Goal: Task Accomplishment & Management: Use online tool/utility

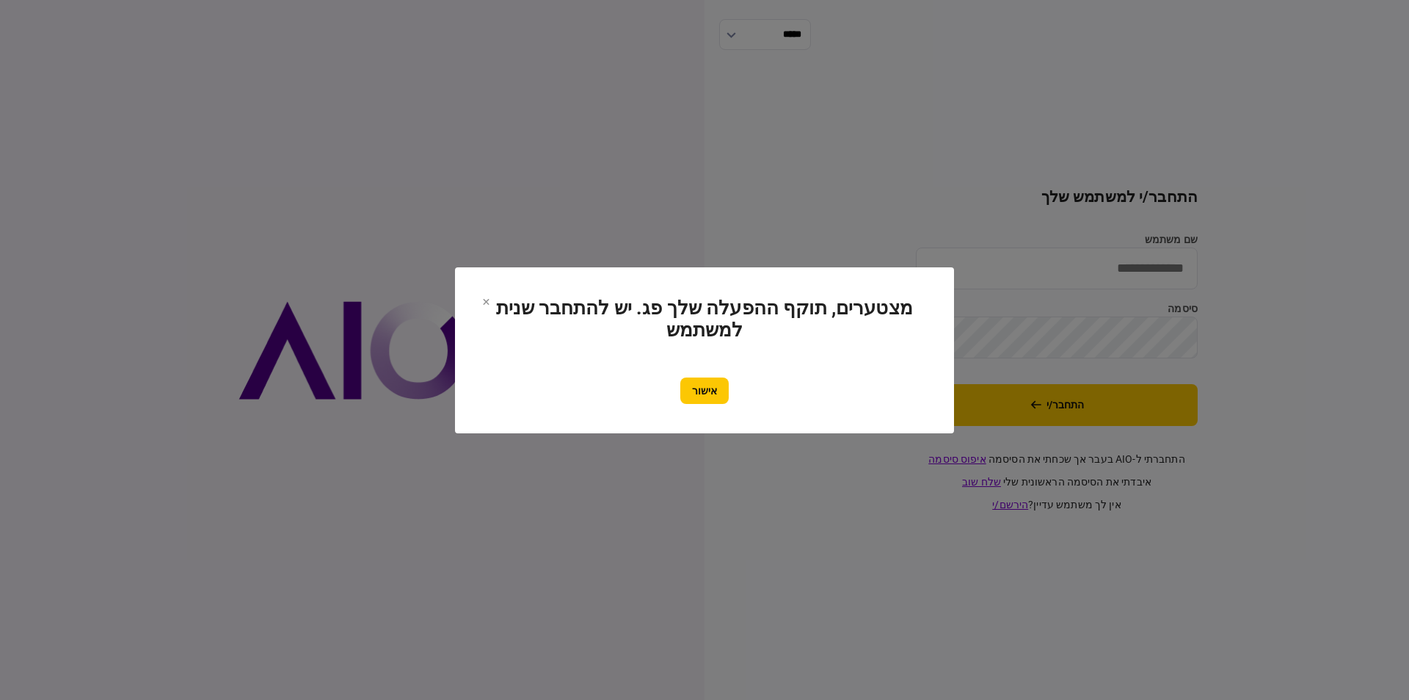
drag, startPoint x: 705, startPoint y: 396, endPoint x: 722, endPoint y: 396, distance: 16.9
click at [593, 396] on button "אישור" at bounding box center [704, 390] width 48 height 26
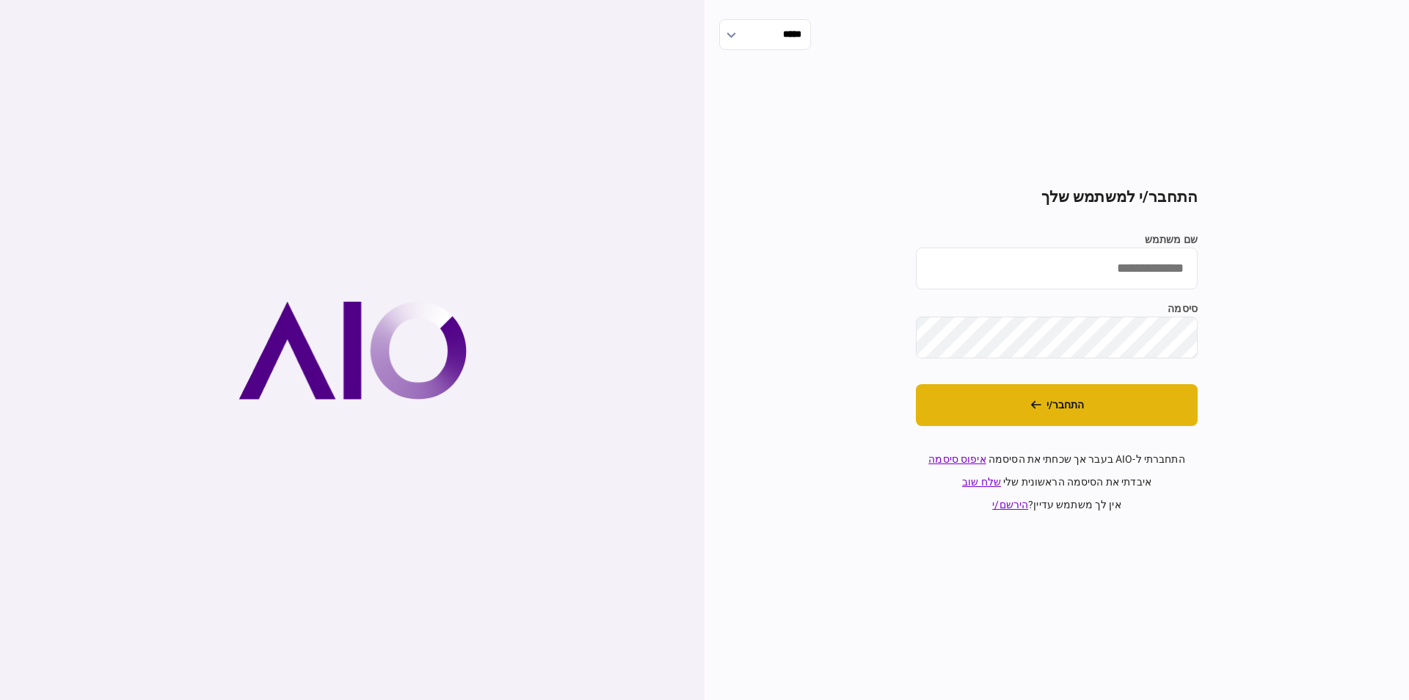
click at [593, 413] on button "התחבר/י" at bounding box center [1057, 405] width 282 height 42
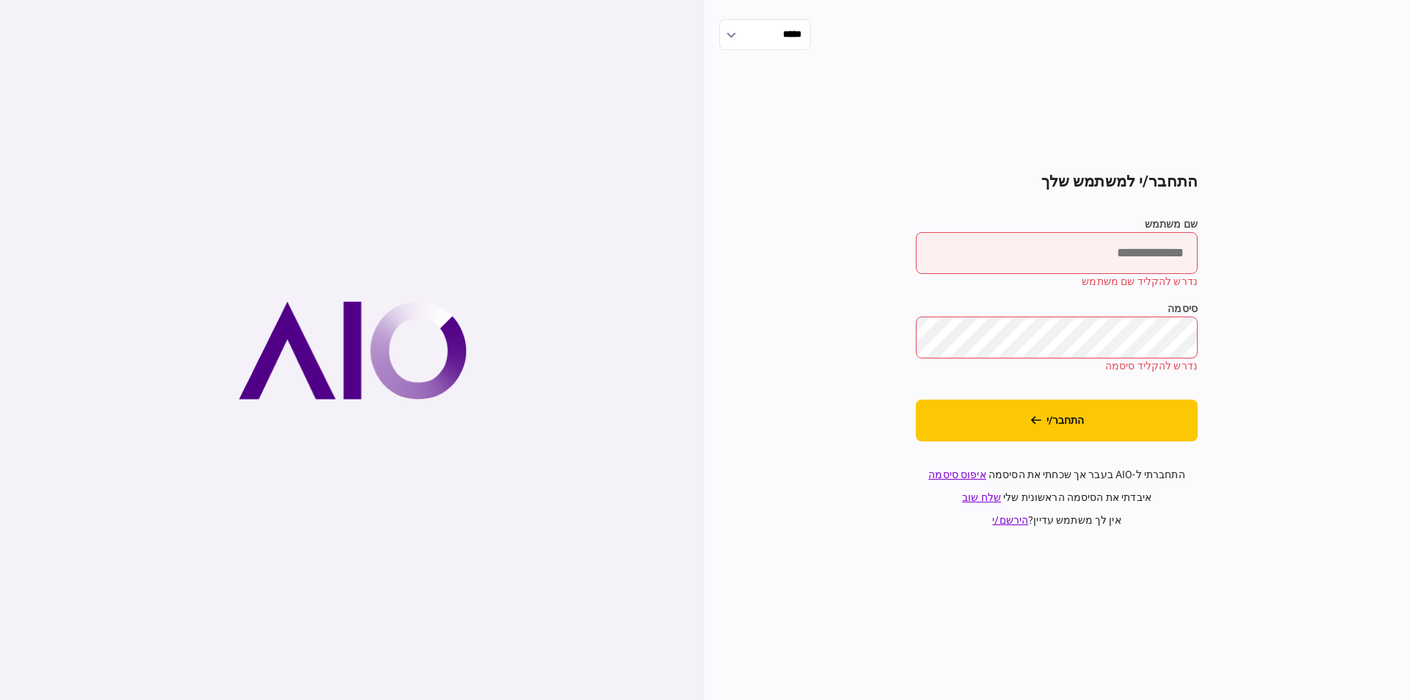
click at [593, 250] on input "שם משתמש" at bounding box center [1057, 253] width 282 height 42
type input "**********"
click at [593, 399] on button "התחבר/י" at bounding box center [1057, 420] width 282 height 42
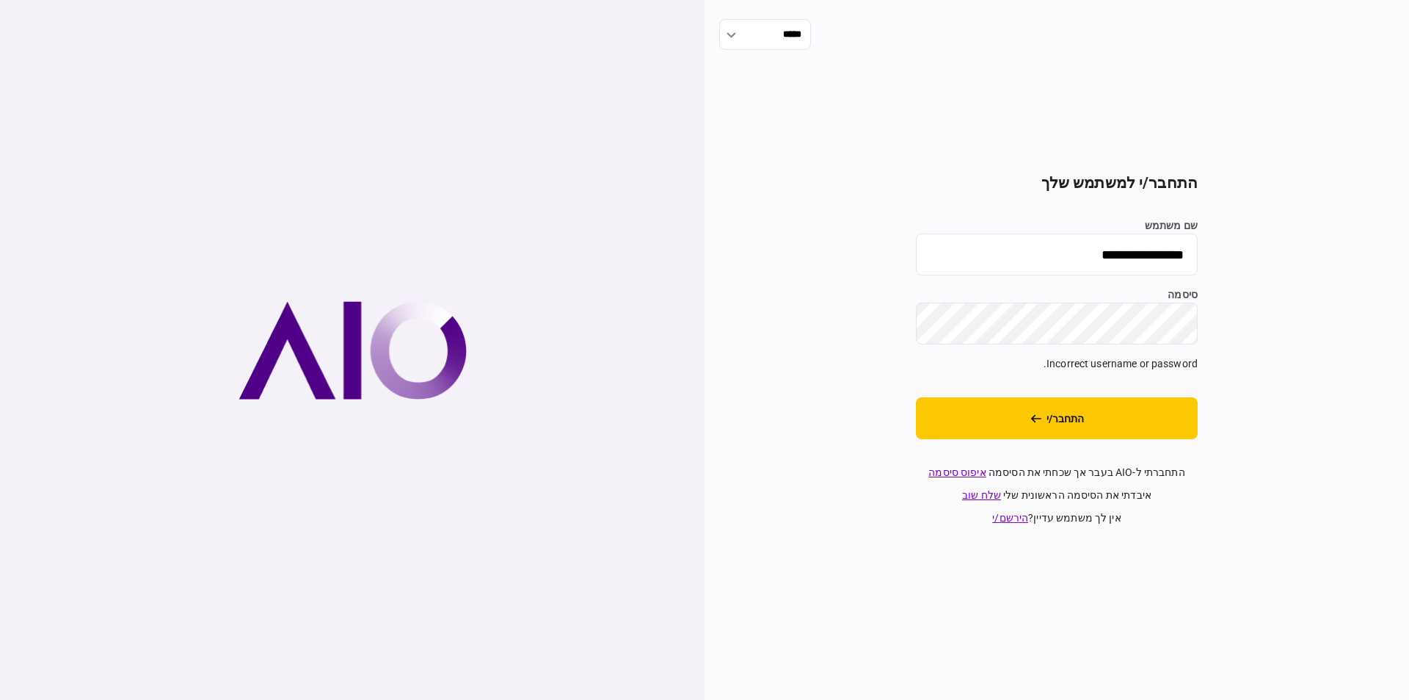
drag, startPoint x: 1090, startPoint y: 253, endPoint x: 1263, endPoint y: 247, distance: 172.6
click at [593, 247] on div "**********" at bounding box center [1057, 350] width 705 height 700
click at [593, 258] on input "שם משתמש" at bounding box center [1057, 254] width 282 height 42
type input "*********"
click at [593, 442] on section "התחבר/י למשתמש שלך שם משתמש ********* סיסמה Incorrect username or password. התח…" at bounding box center [1057, 350] width 282 height 352
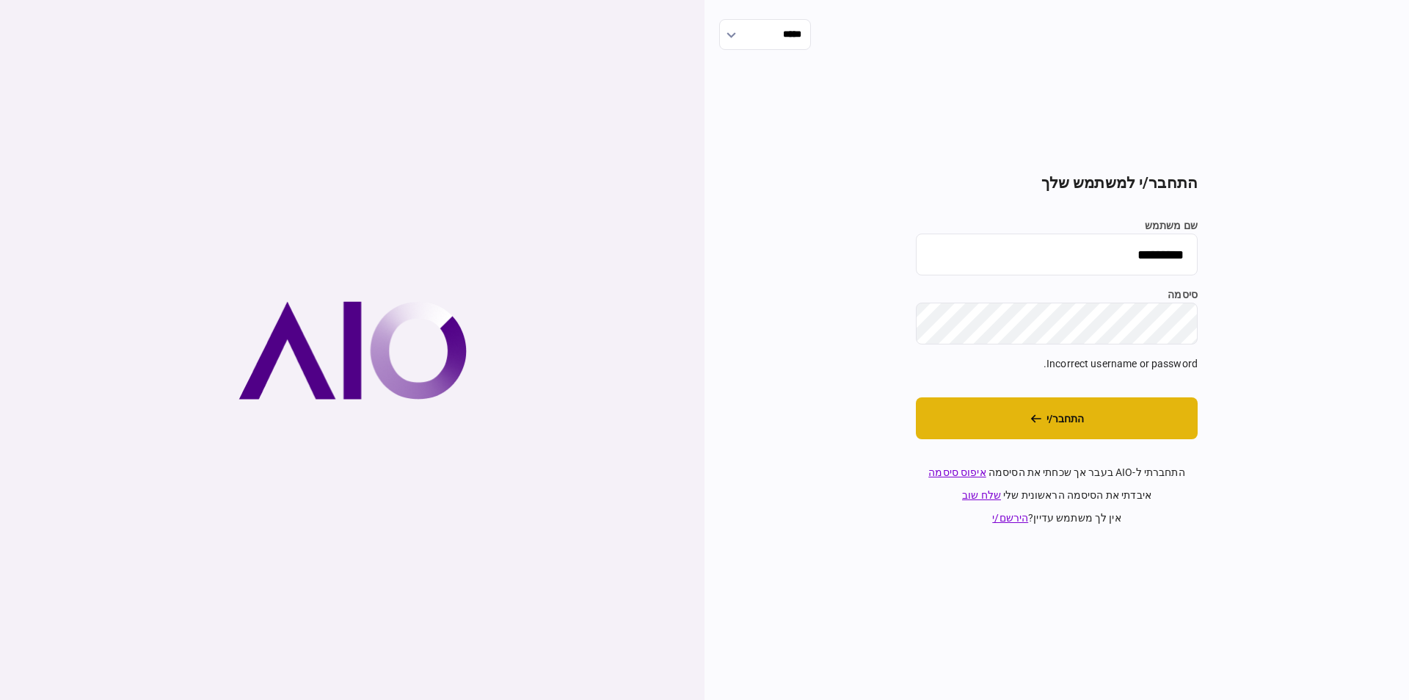
click at [593, 423] on button "התחבר/י" at bounding box center [1057, 418] width 282 height 42
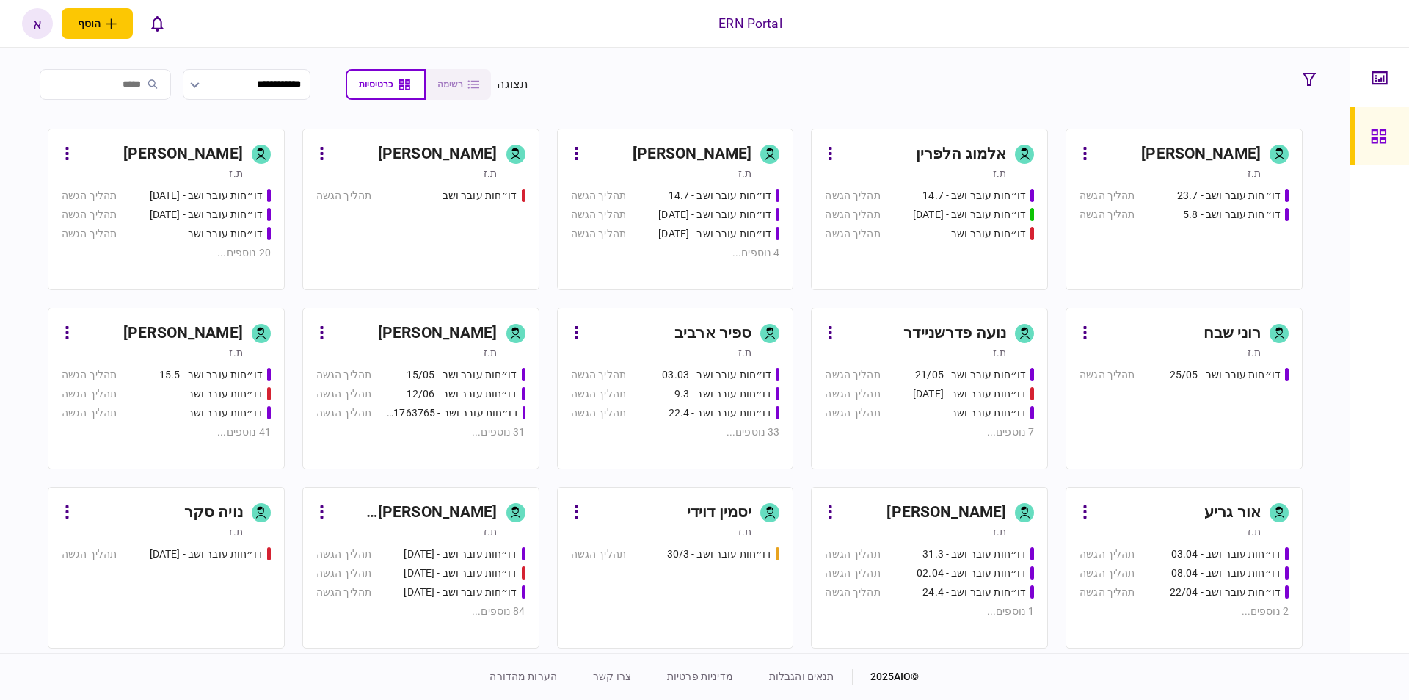
click at [468, 520] on div "[PERSON_NAME] [PERSON_NAME]" at bounding box center [415, 512] width 164 height 23
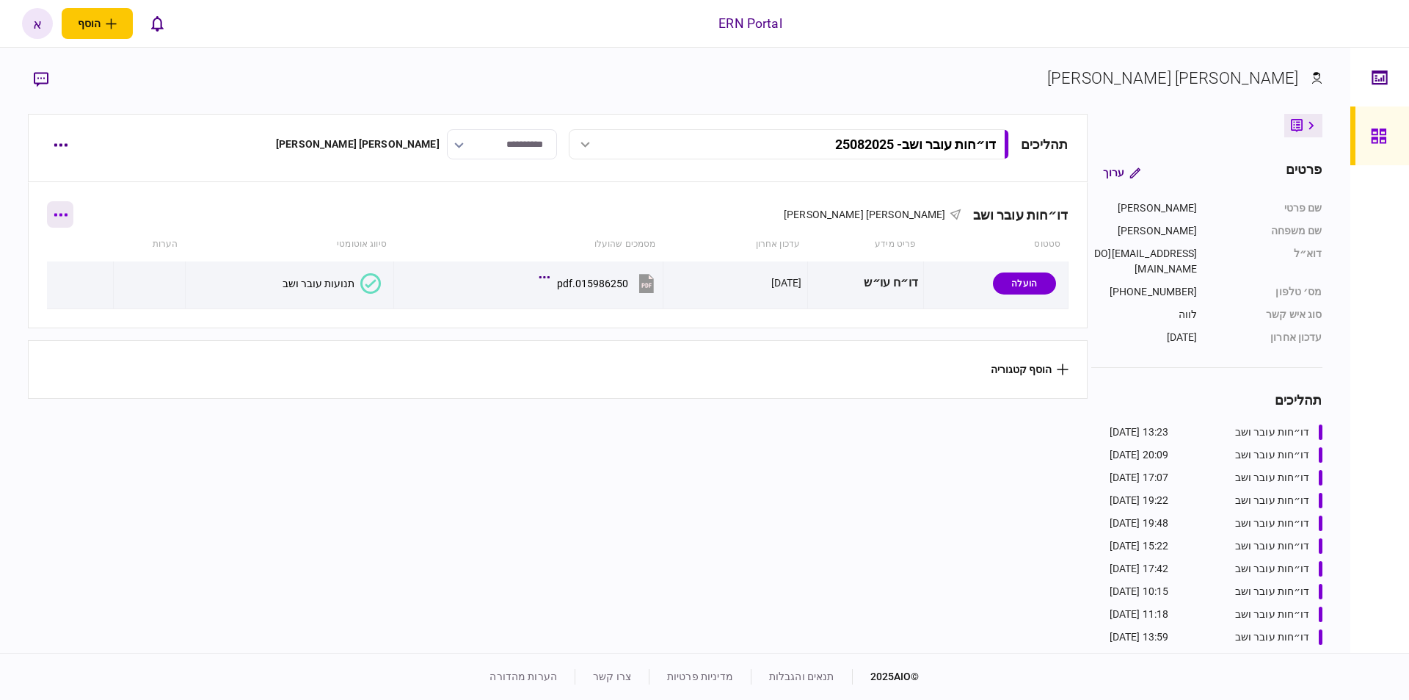
click at [68, 222] on button "button" at bounding box center [60, 214] width 26 height 26
click at [73, 276] on span "הוסף מסמך" at bounding box center [86, 276] width 59 height 18
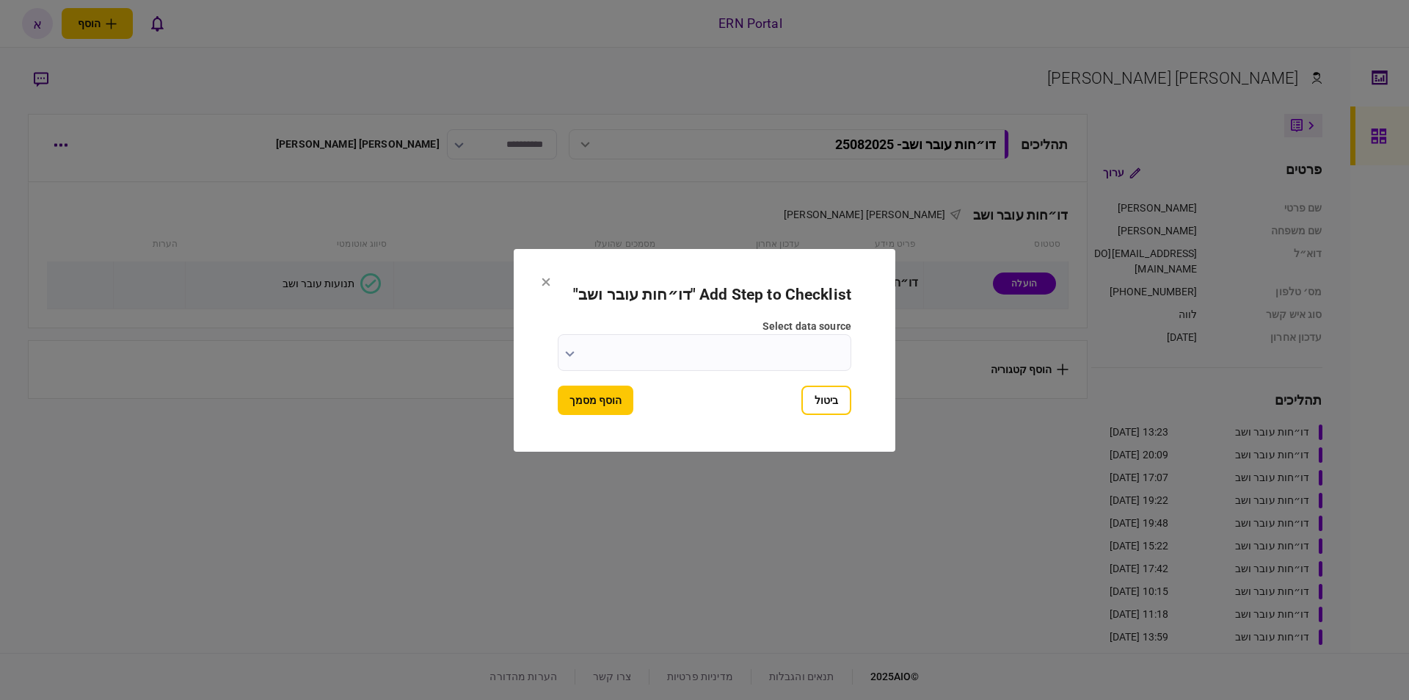
click at [747, 353] on input "select data source" at bounding box center [705, 352] width 294 height 37
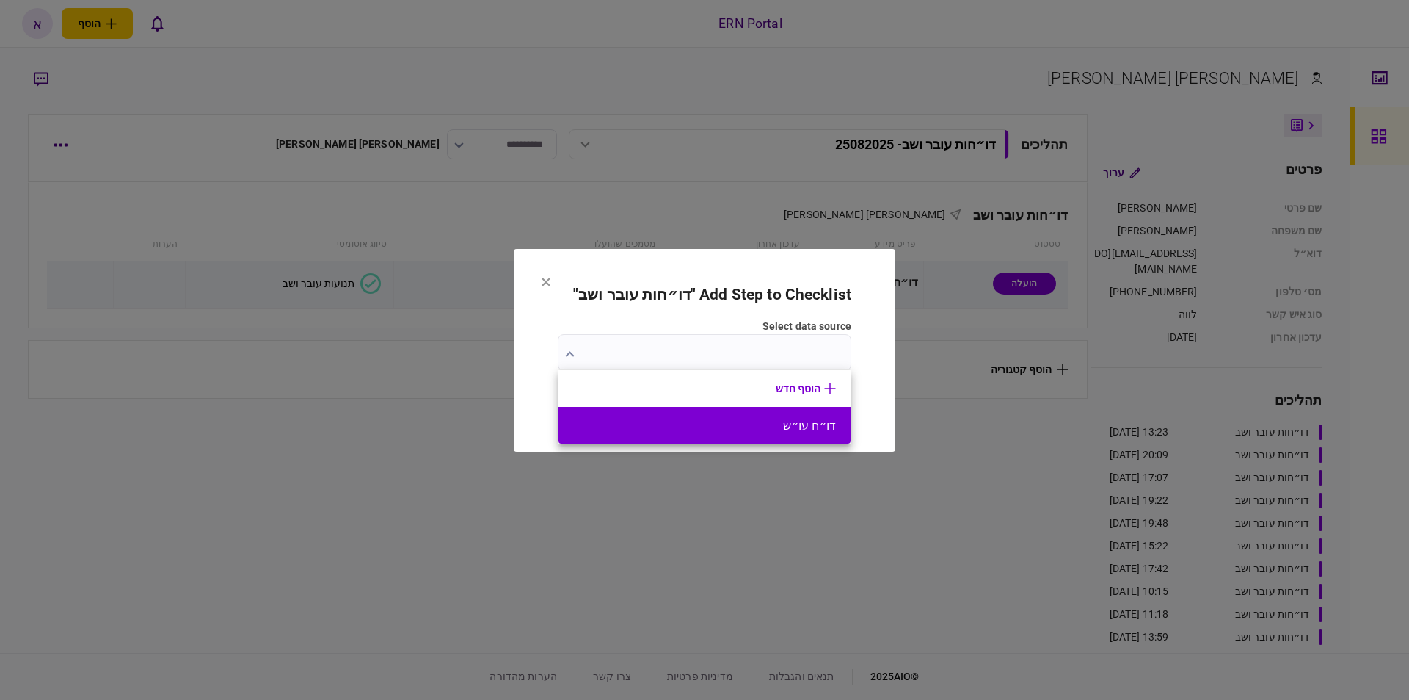
click at [793, 419] on button "דו״ח עו״ש" at bounding box center [704, 425] width 263 height 14
type input "*********"
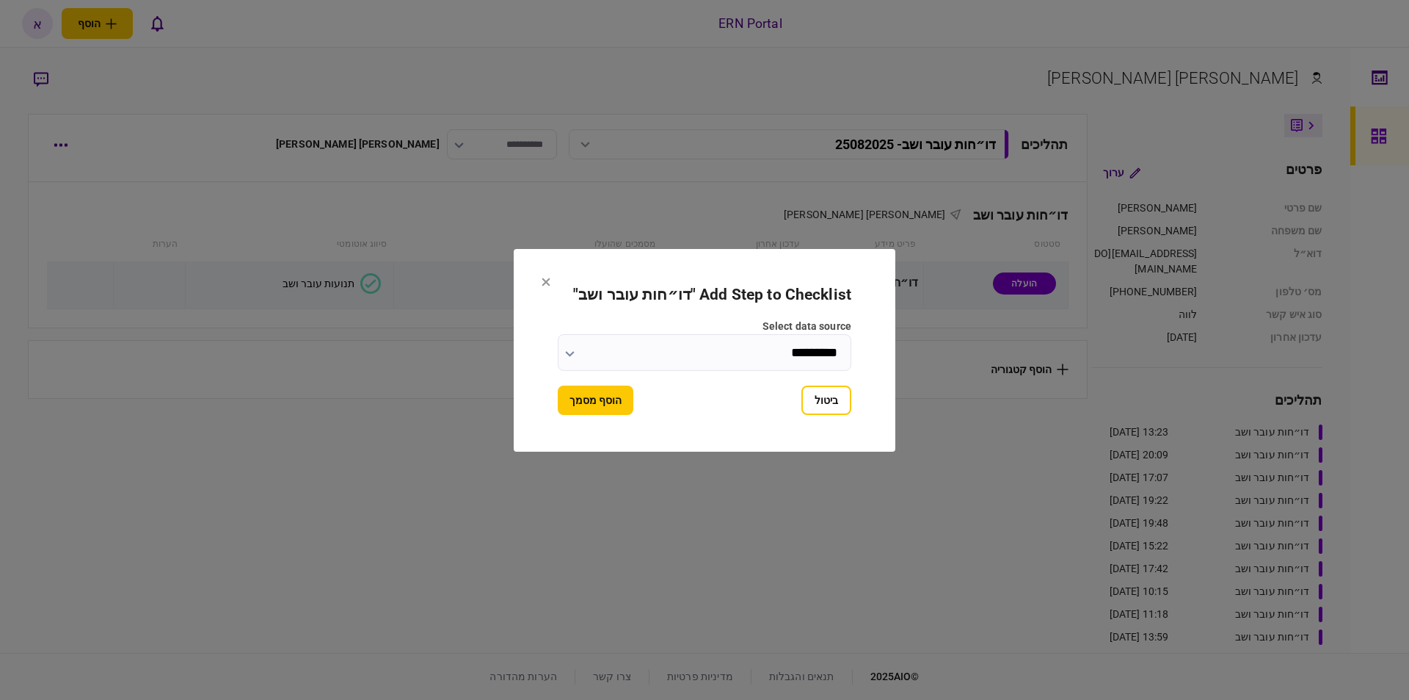
click at [612, 391] on button "הוסף מסמך" at bounding box center [596, 399] width 76 height 29
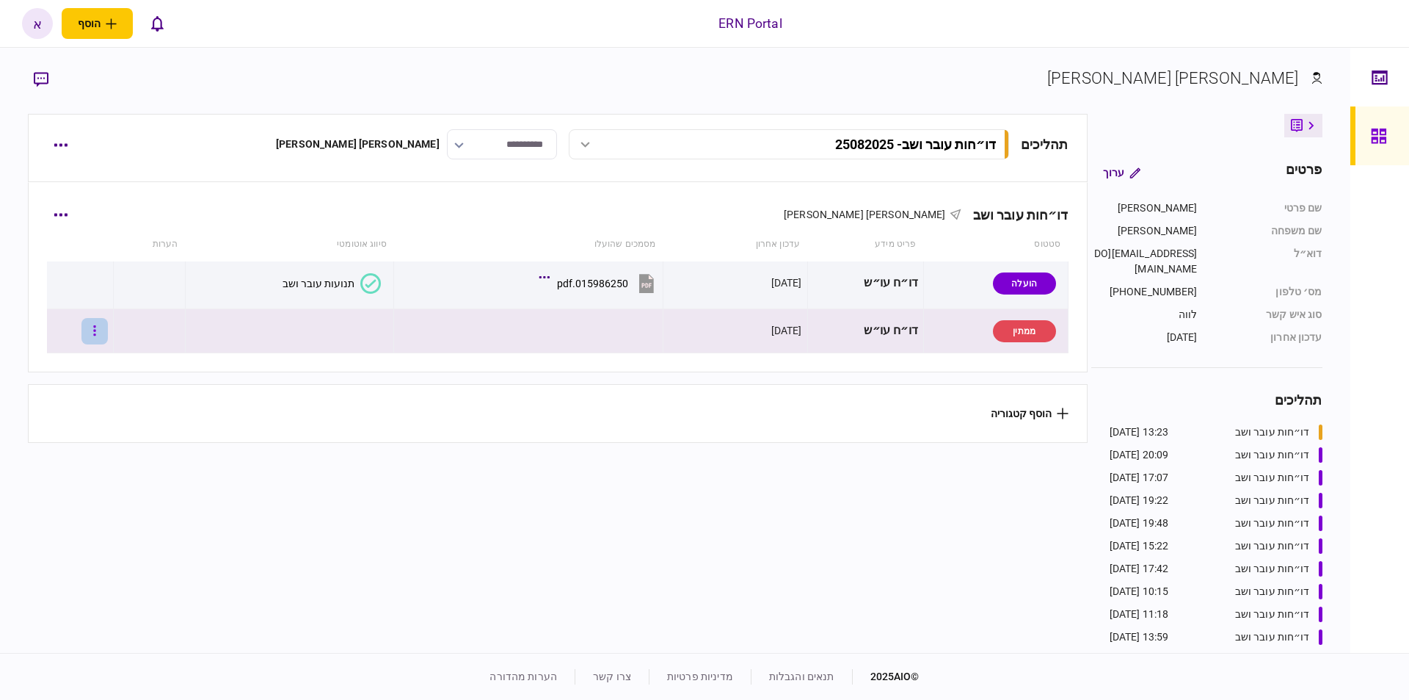
click at [108, 328] on button "button" at bounding box center [94, 331] width 26 height 26
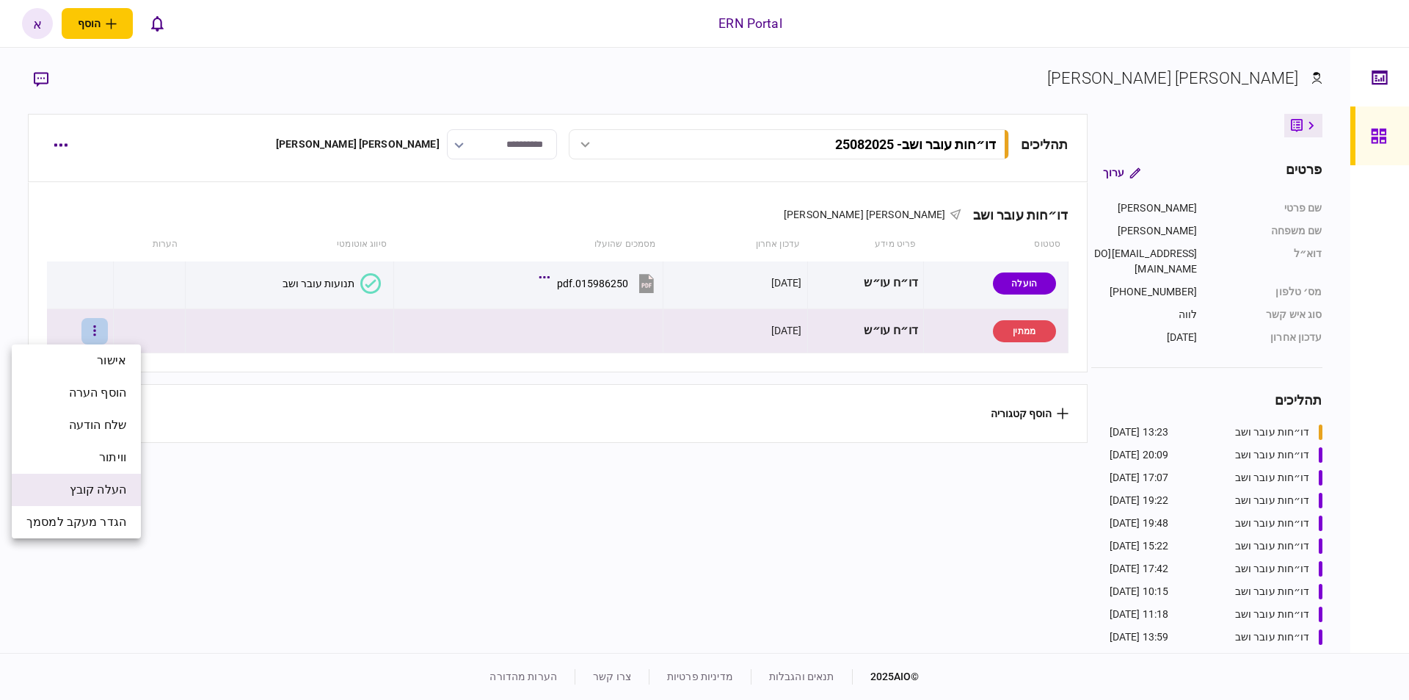
click at [88, 490] on span "העלה קובץ" at bounding box center [98, 490] width 57 height 18
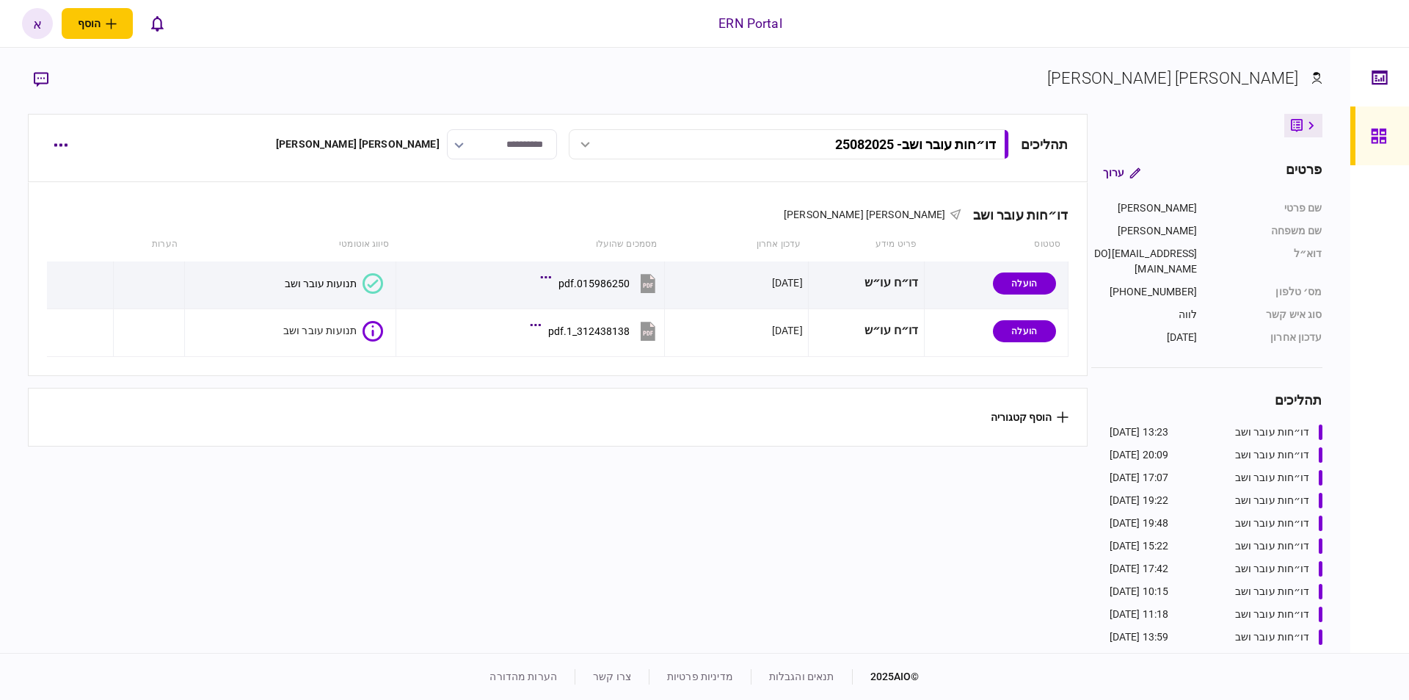
click at [473, 398] on section "הוסף קטגוריה" at bounding box center [557, 417] width 1059 height 59
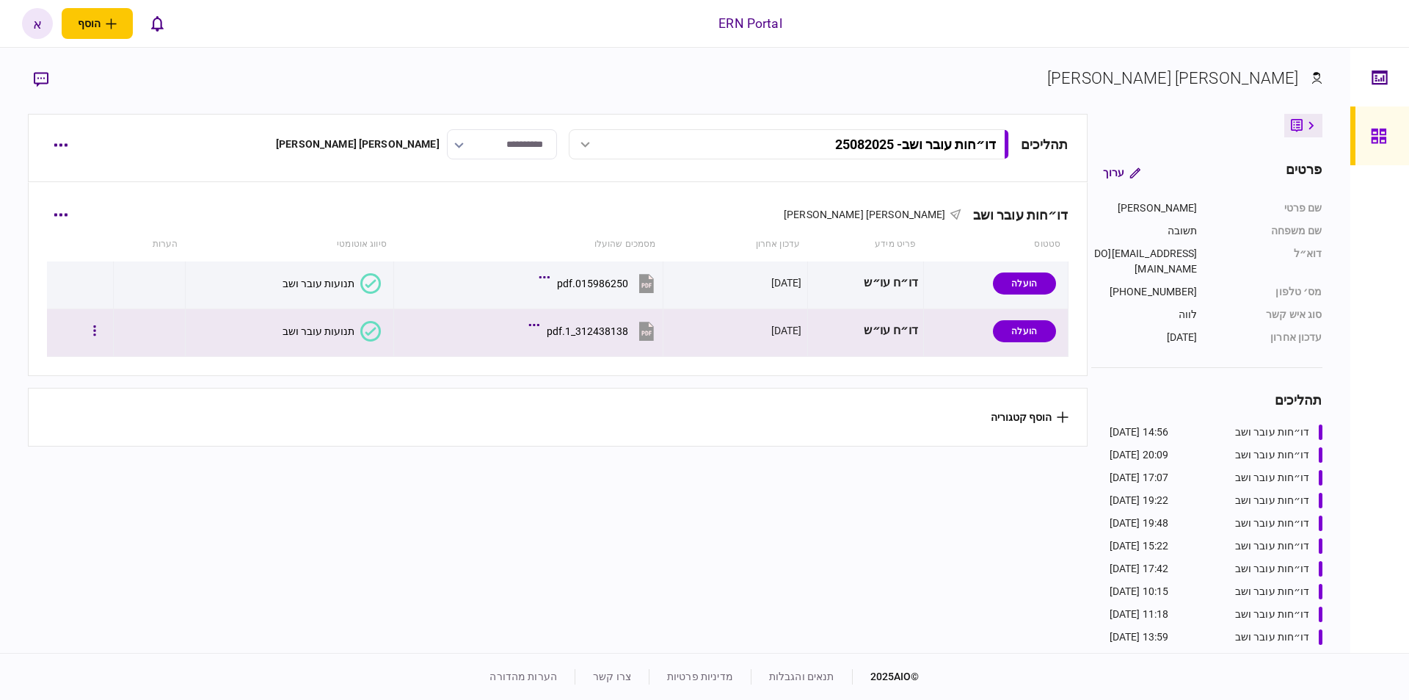
click at [310, 344] on section "תנועות עובר ושב" at bounding box center [286, 330] width 190 height 33
click at [310, 332] on div "תנועות עובר ושב" at bounding box center [319, 331] width 72 height 12
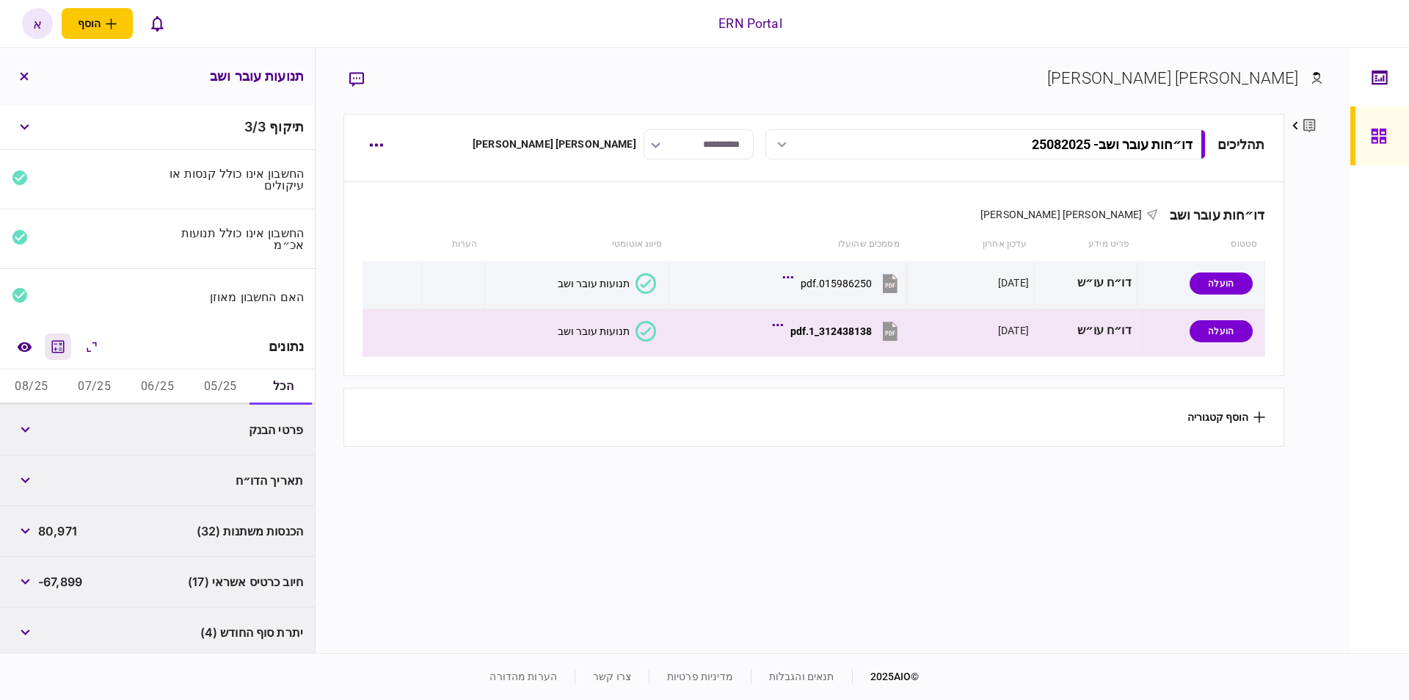
click at [62, 352] on icon "מחשבון" at bounding box center [58, 346] width 12 height 12
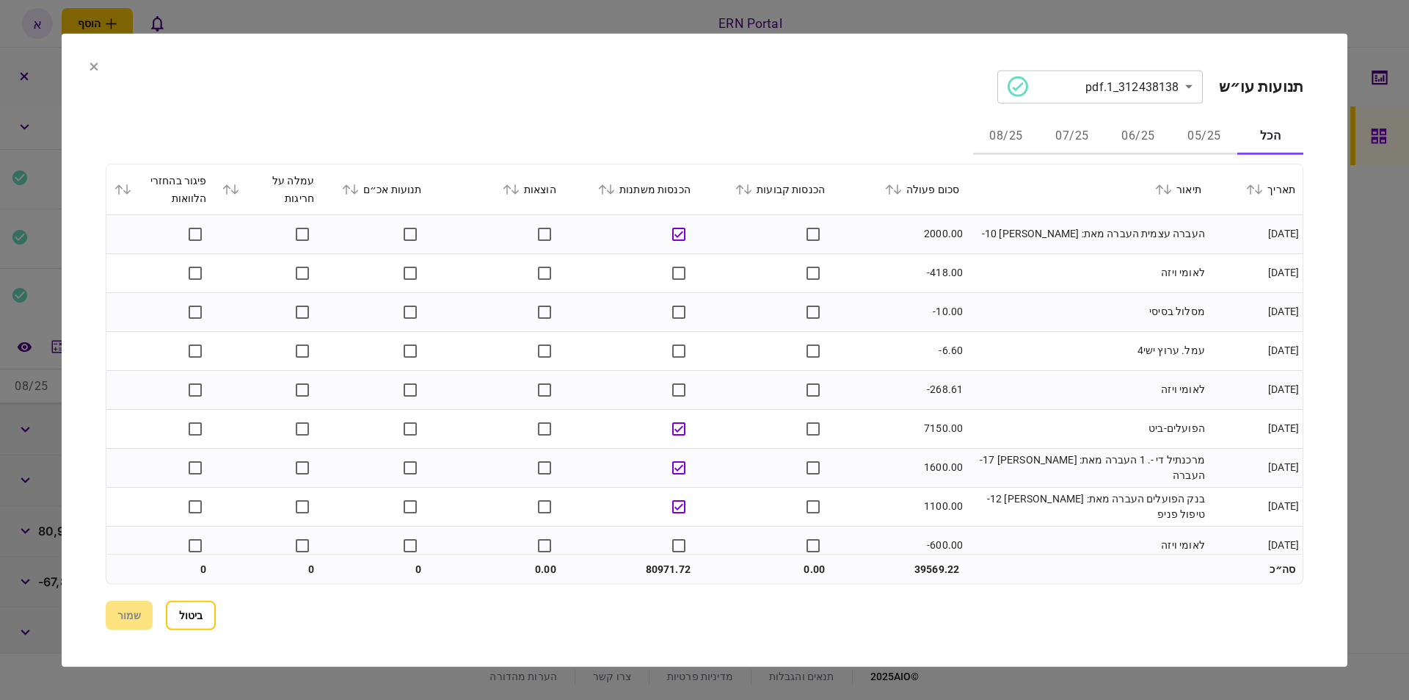
click at [1203, 149] on button "05/25" at bounding box center [1205, 136] width 66 height 35
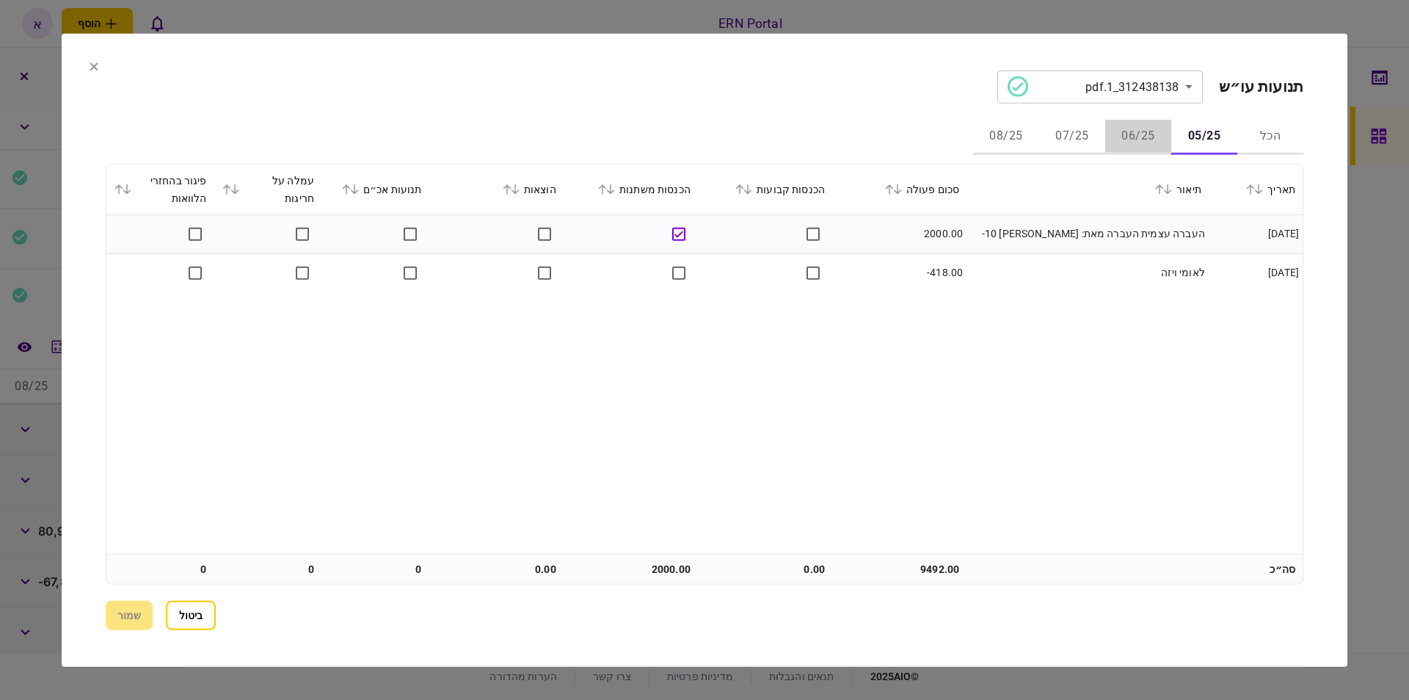
click at [1157, 138] on button "06/25" at bounding box center [1139, 136] width 66 height 35
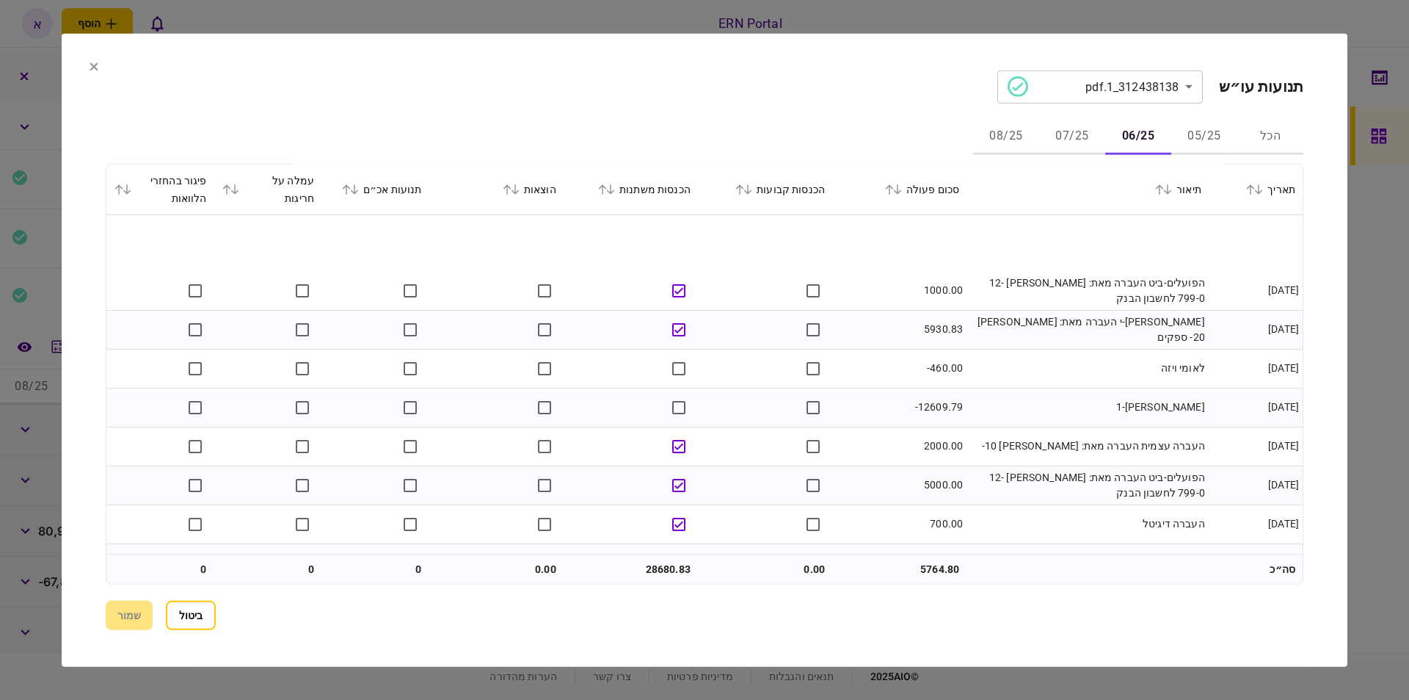
scroll to position [367, 0]
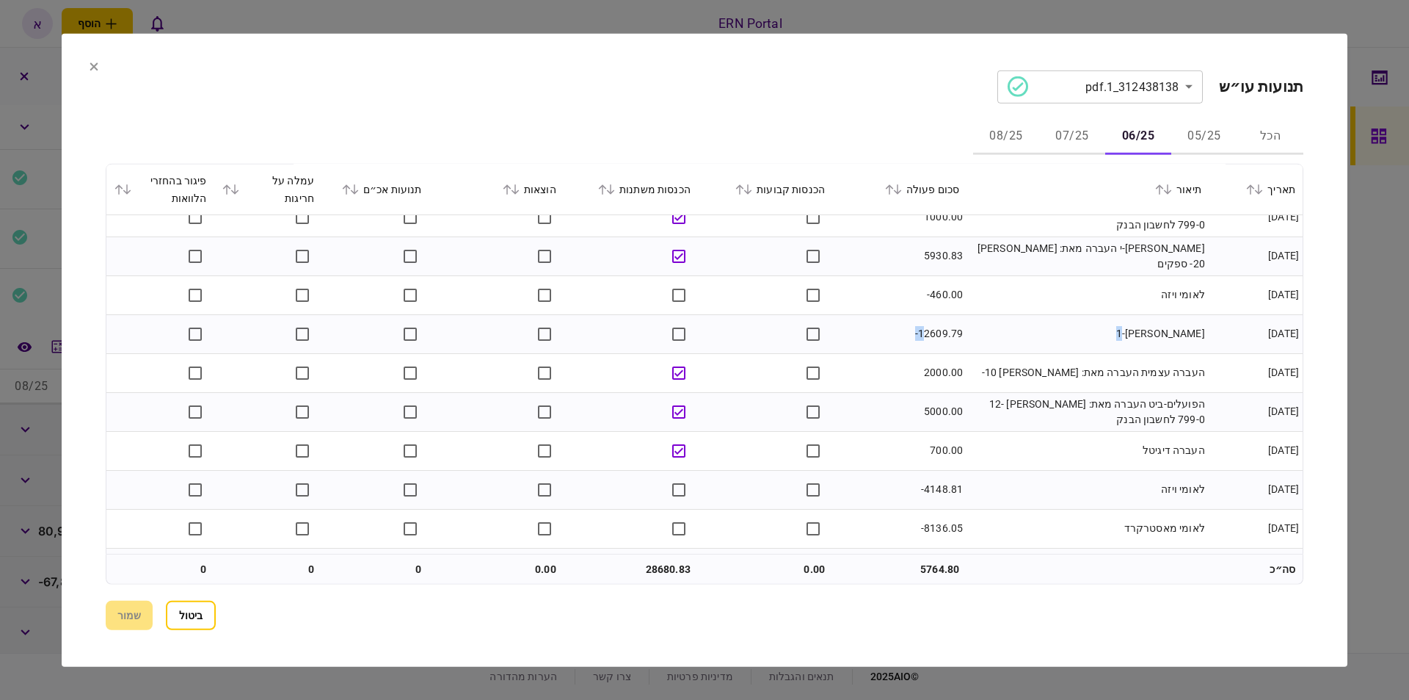
drag, startPoint x: 923, startPoint y: 338, endPoint x: 981, endPoint y: 336, distance: 58.7
click at [981, 336] on tr "[DATE] [PERSON_NAME]-1 -12609.79" at bounding box center [704, 333] width 1197 height 39
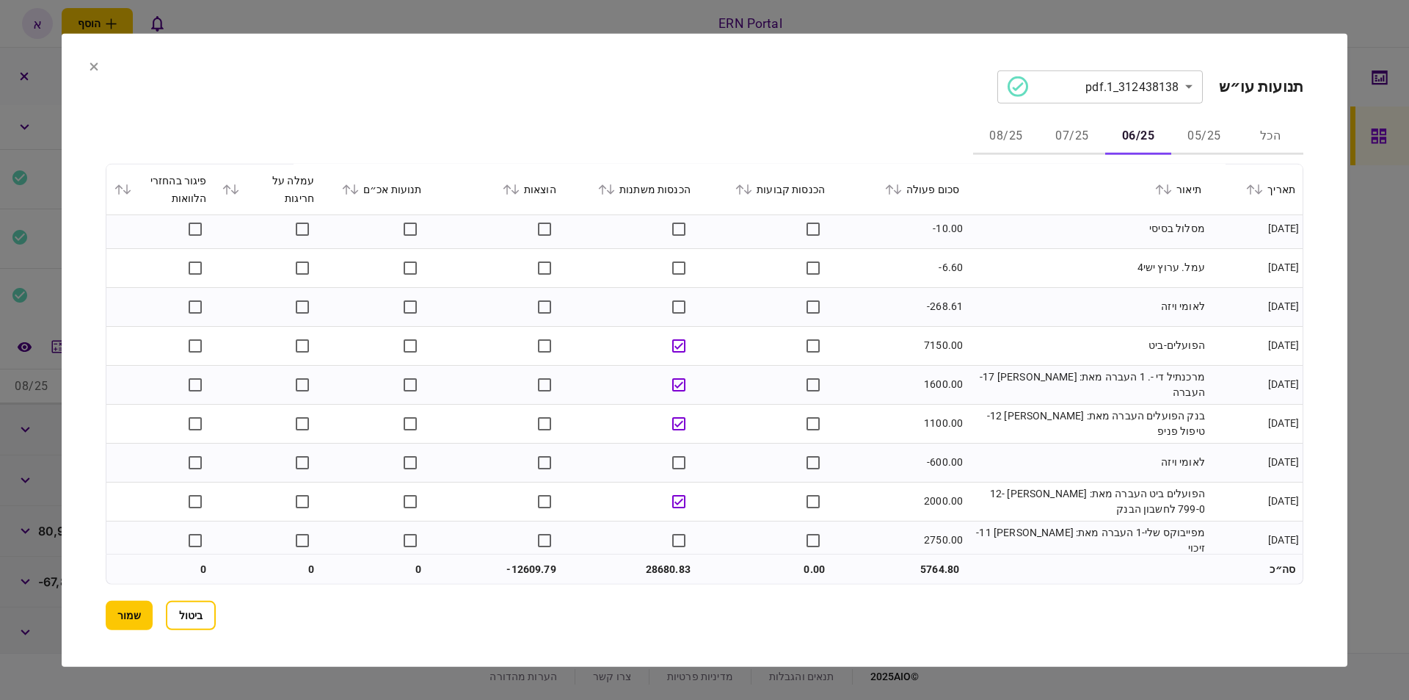
scroll to position [0, 0]
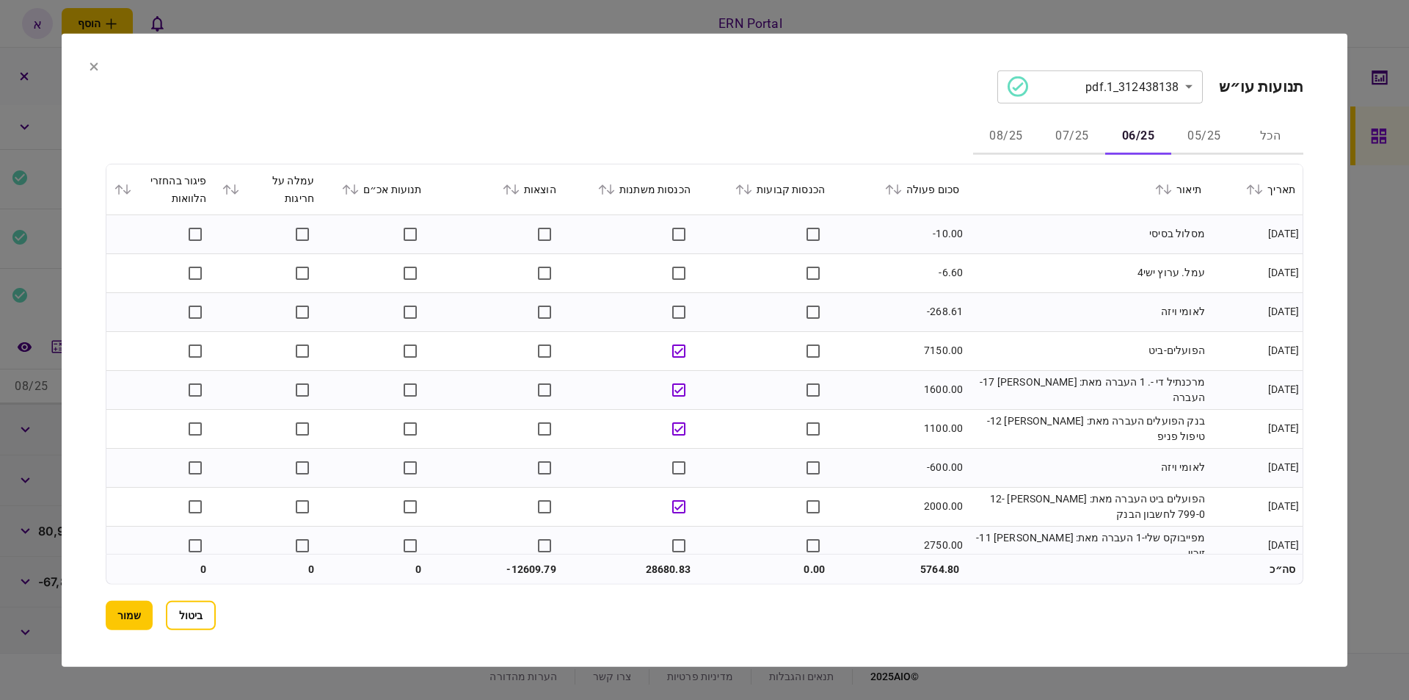
click at [1078, 129] on button "07/25" at bounding box center [1072, 136] width 66 height 35
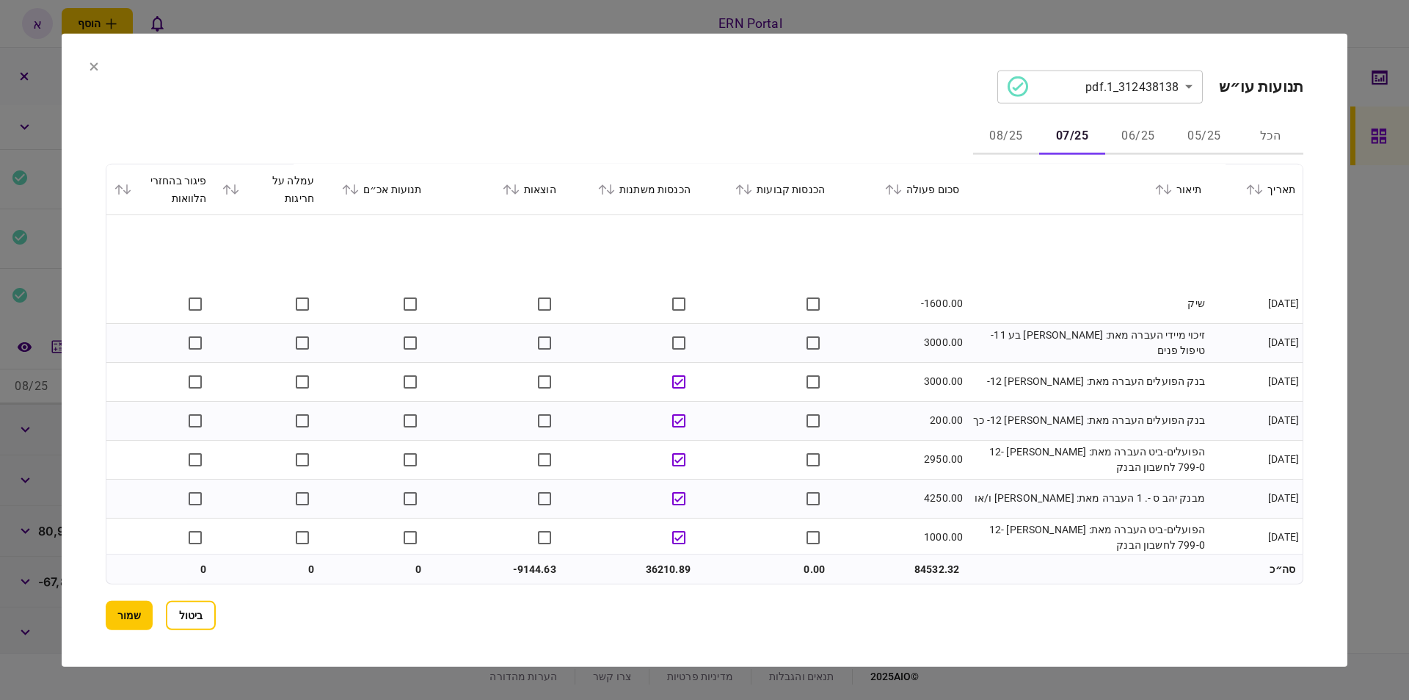
scroll to position [597, 0]
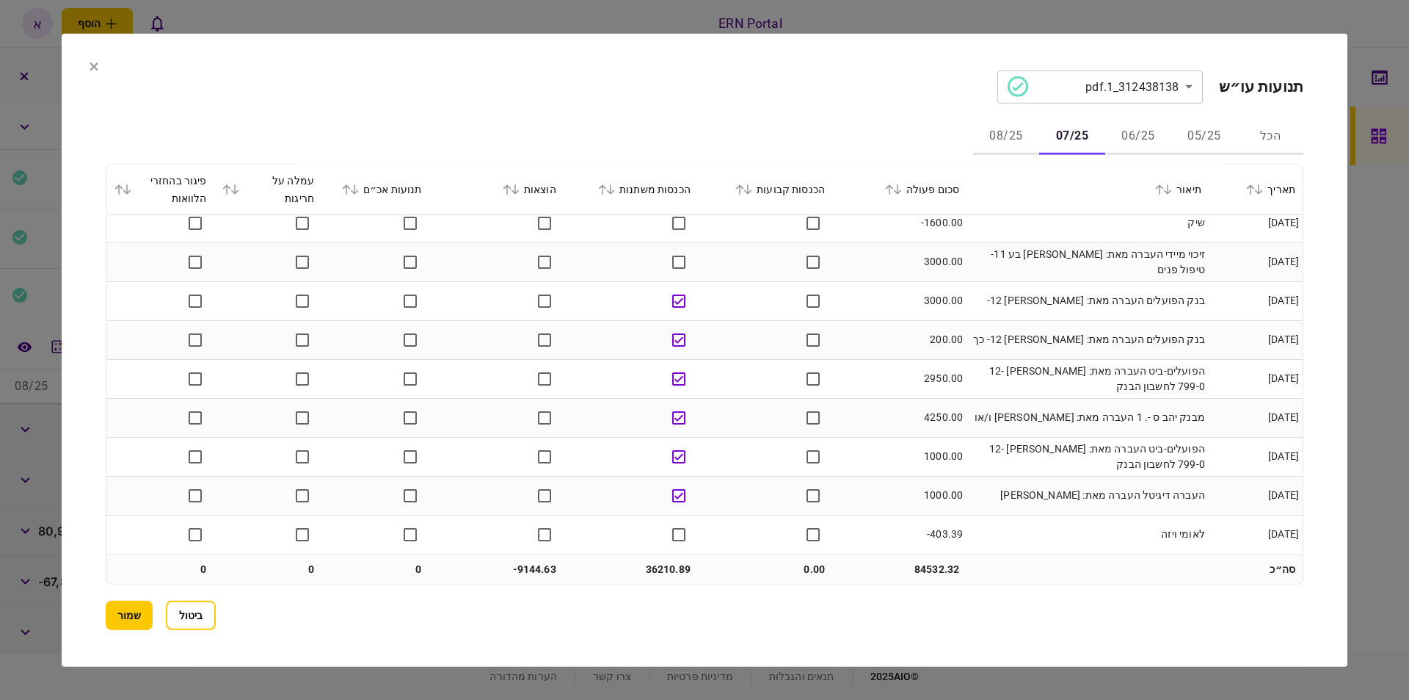
click at [1026, 131] on button "08/25" at bounding box center [1006, 136] width 66 height 35
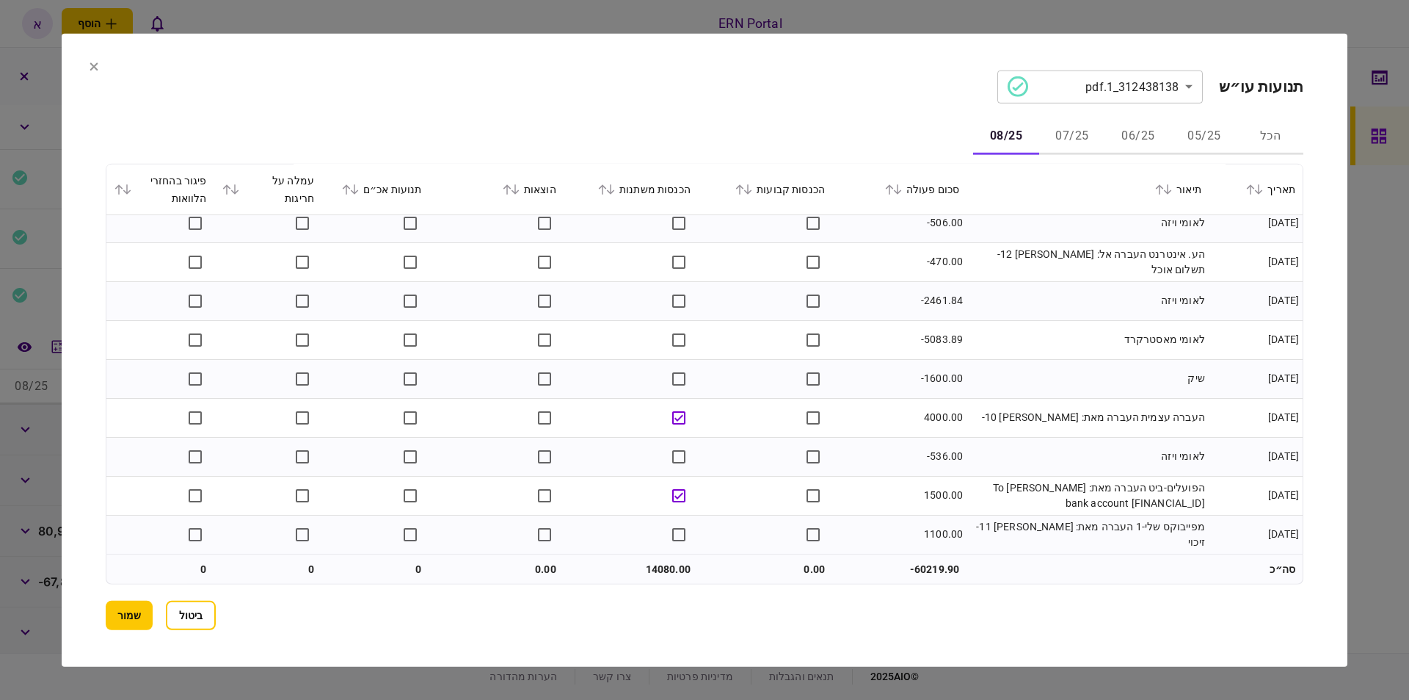
scroll to position [0, 0]
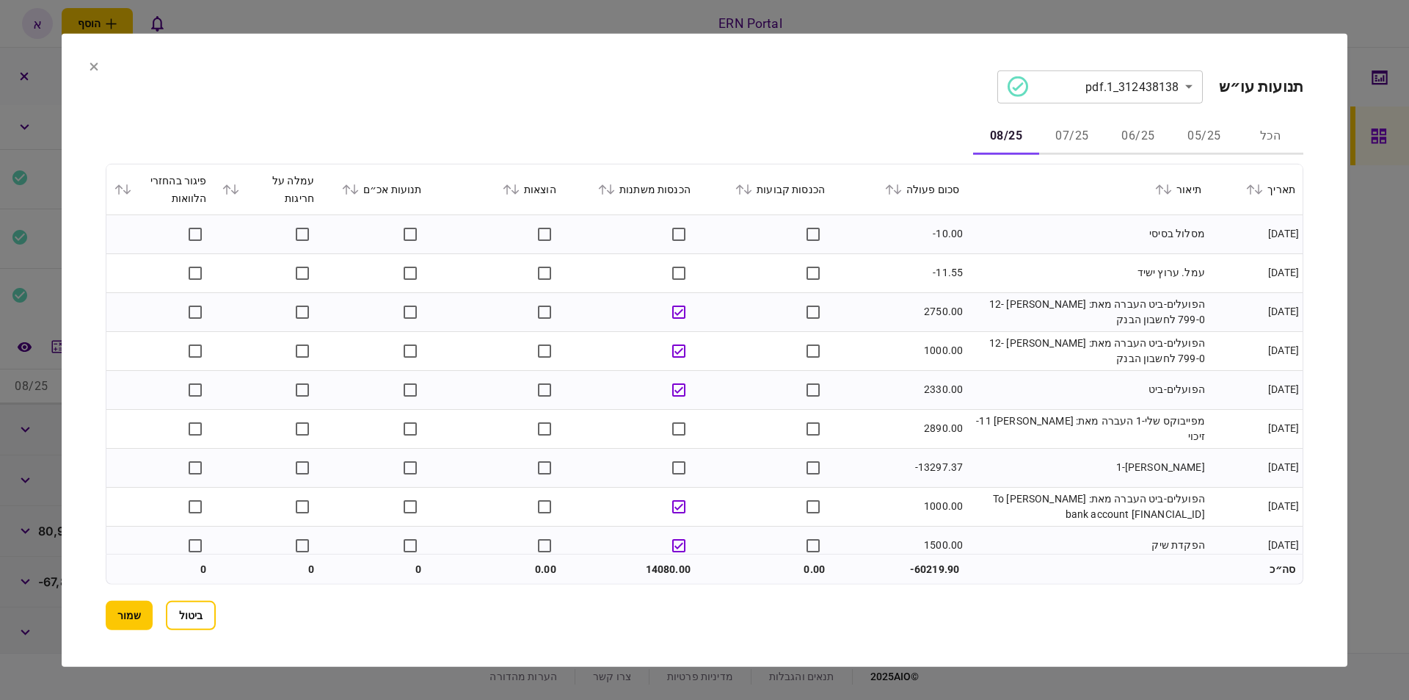
click at [1212, 137] on button "05/25" at bounding box center [1205, 136] width 66 height 35
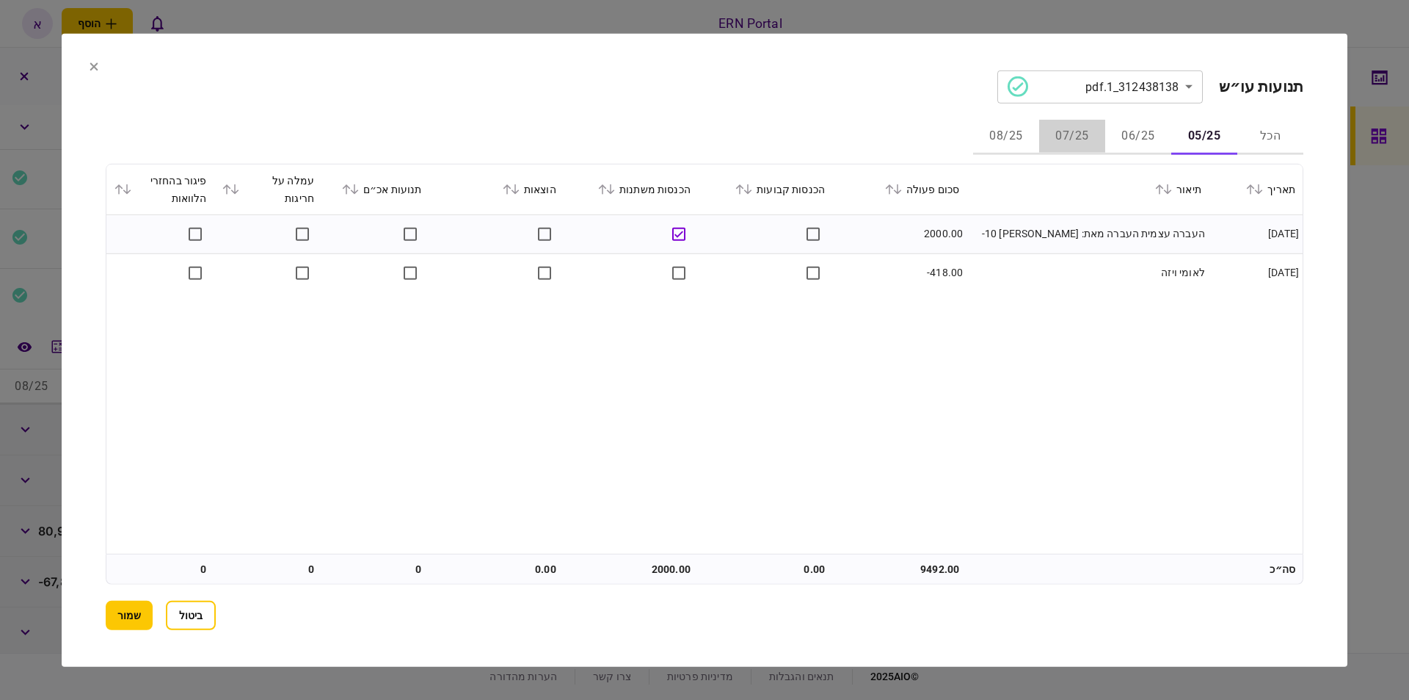
click at [1058, 142] on button "07/25" at bounding box center [1072, 136] width 66 height 35
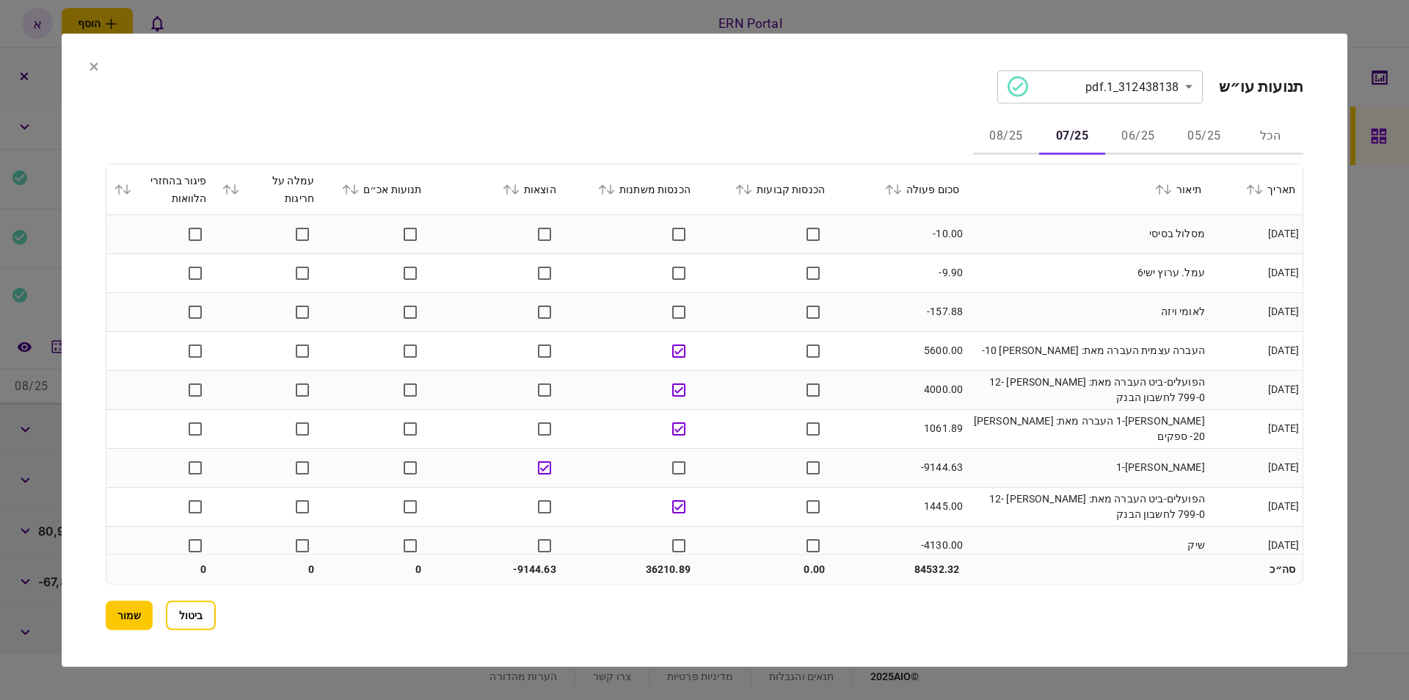
click at [1017, 134] on button "08/25" at bounding box center [1006, 136] width 66 height 35
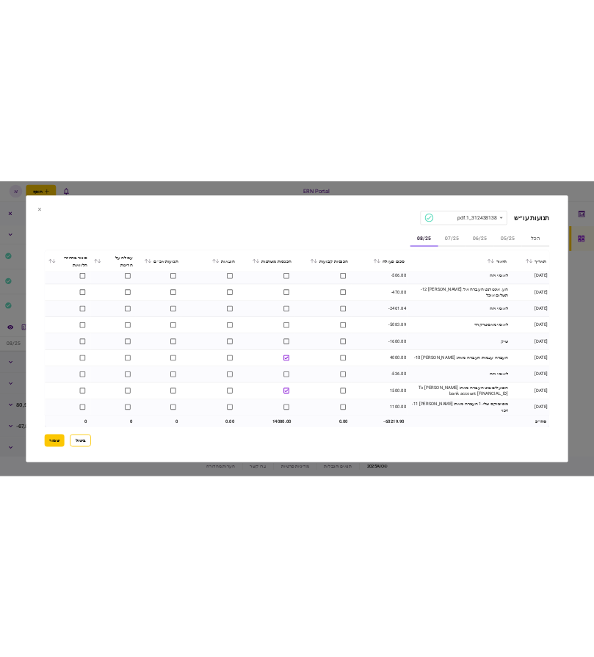
scroll to position [402, 0]
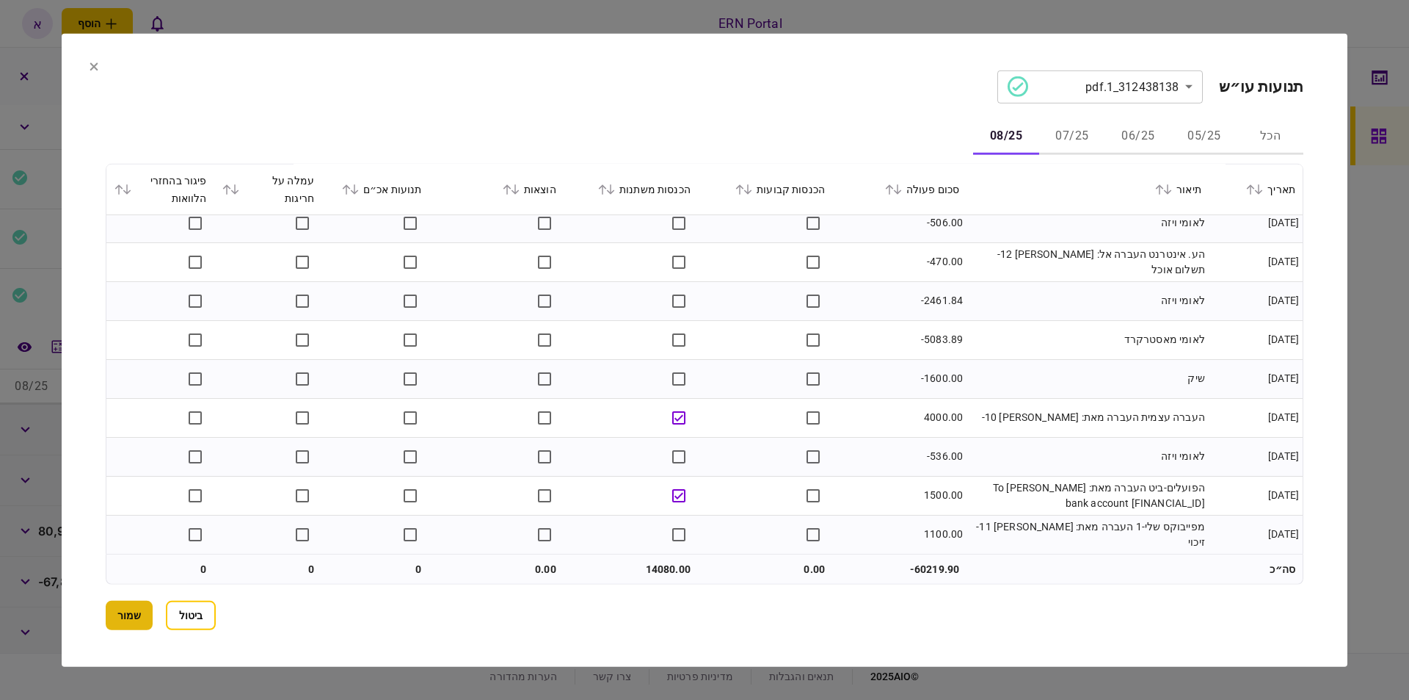
click at [131, 620] on button "שמור" at bounding box center [129, 614] width 47 height 29
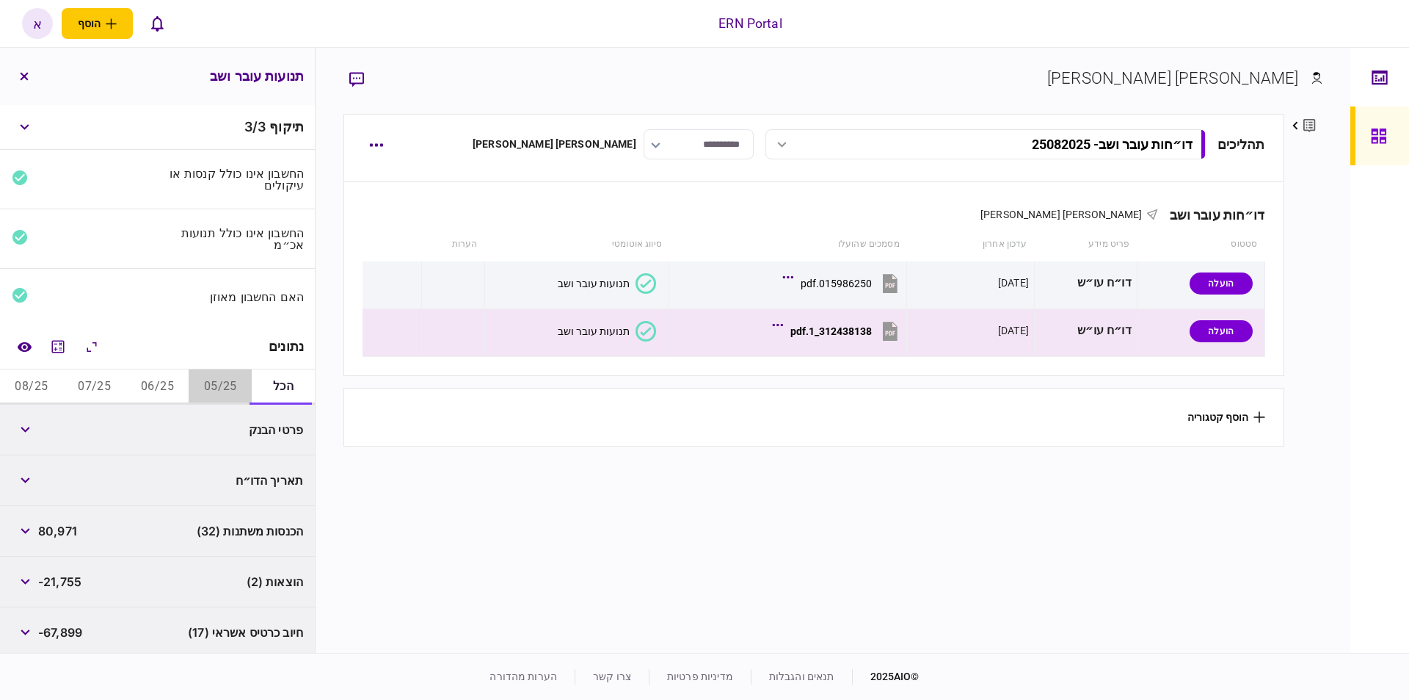
click at [225, 381] on button "05/25" at bounding box center [220, 386] width 63 height 35
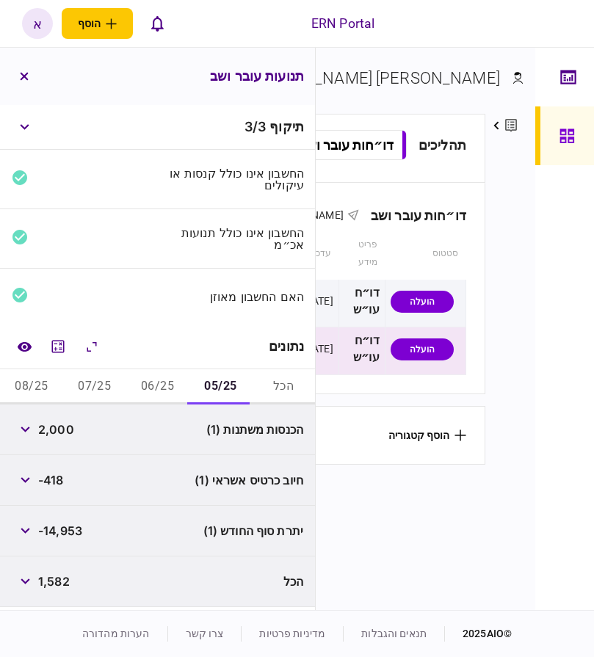
click at [55, 430] on span "2,000" at bounding box center [56, 430] width 36 height 18
copy span "2,000"
click at [160, 381] on button "06/25" at bounding box center [157, 386] width 63 height 35
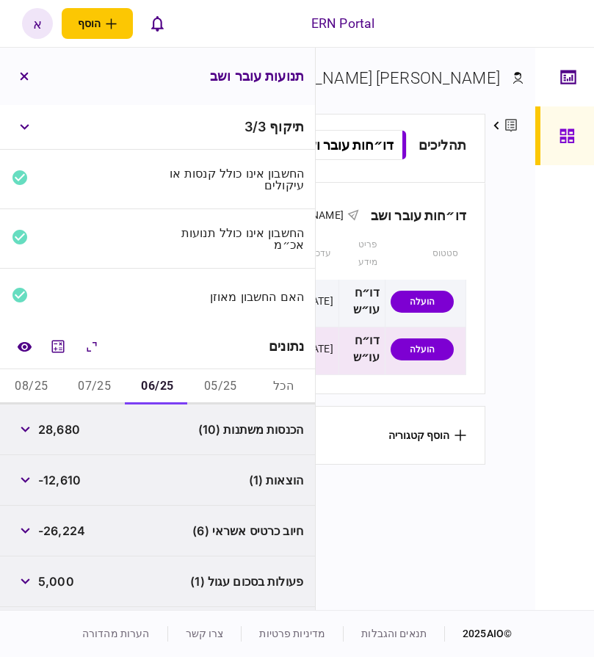
click at [46, 436] on span "28,680" at bounding box center [59, 430] width 42 height 18
copy span "28,680"
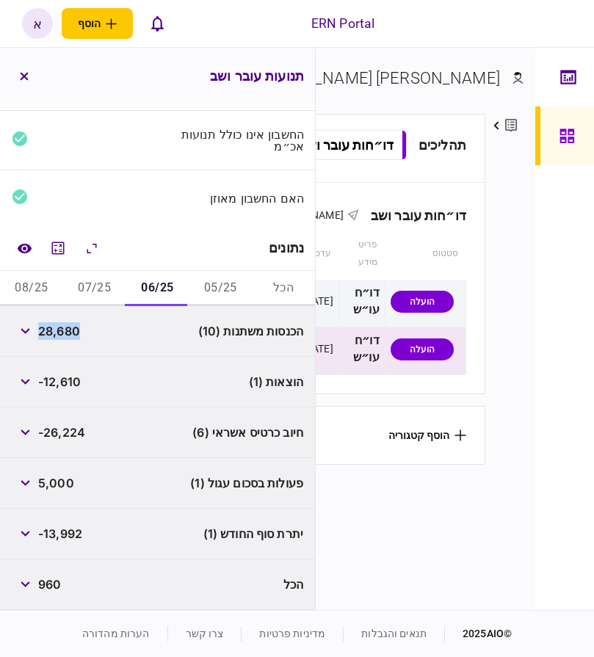
click at [68, 523] on div "-13,992" at bounding box center [47, 533] width 70 height 26
copy span "13,992"
click at [104, 289] on button "07/25" at bounding box center [94, 288] width 63 height 35
click at [51, 329] on span "36,210" at bounding box center [58, 331] width 40 height 18
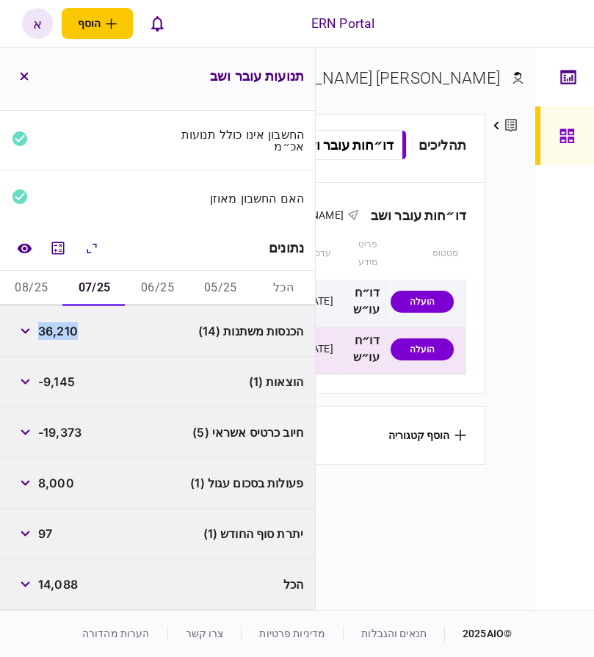
click at [51, 329] on span "36,210" at bounding box center [58, 331] width 40 height 18
copy span "36,210"
click at [28, 294] on button "08/25" at bounding box center [31, 288] width 63 height 35
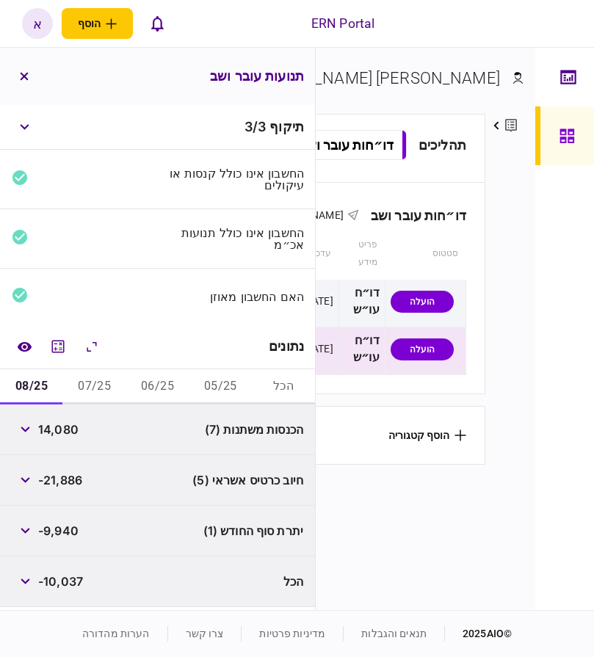
click at [62, 435] on span "14,080" at bounding box center [58, 430] width 40 height 18
copy span "14,080"
click at [62, 534] on span "-9,940" at bounding box center [58, 531] width 40 height 18
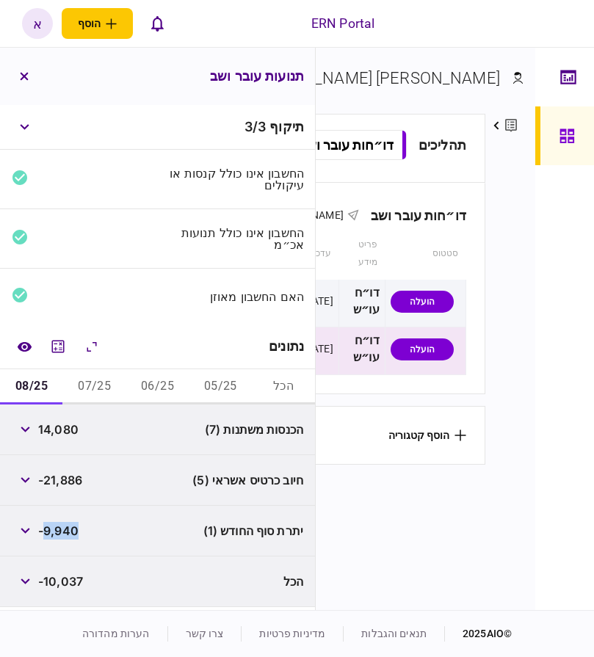
copy span "9,940"
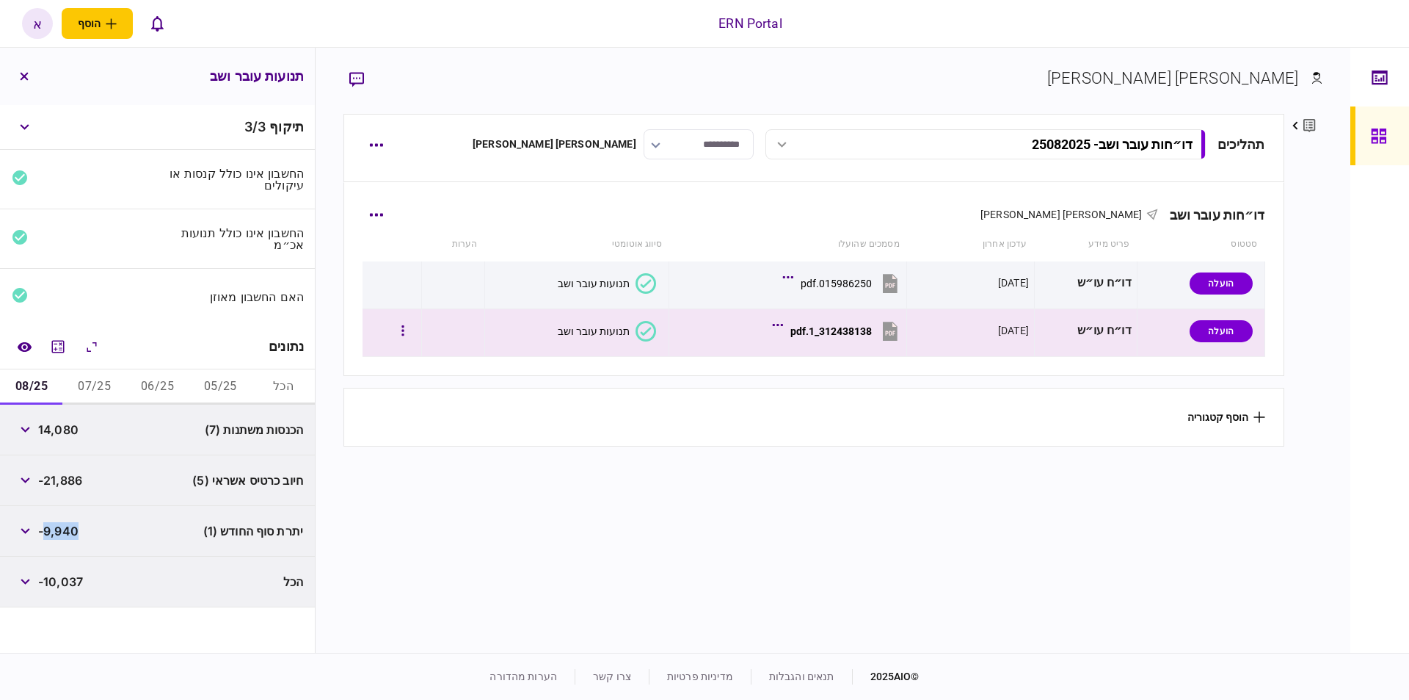
click at [828, 329] on div "312438138_1.pdf" at bounding box center [831, 331] width 81 height 12
click at [214, 387] on button "05/25" at bounding box center [220, 386] width 63 height 35
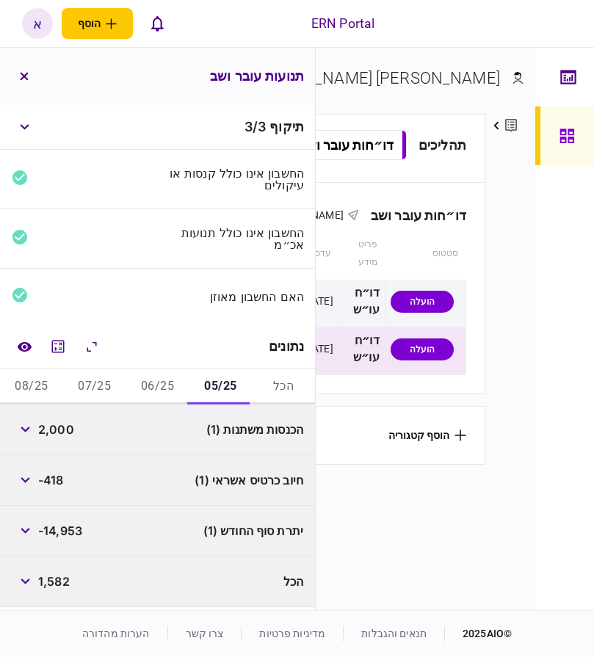
click at [161, 381] on button "06/25" at bounding box center [157, 386] width 63 height 35
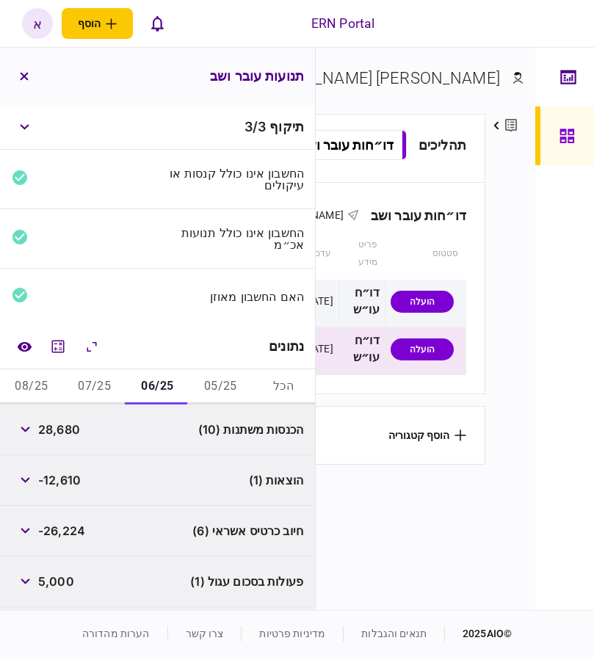
click at [54, 479] on span "-12,610" at bounding box center [59, 480] width 43 height 18
copy span "12,610"
click at [95, 388] on button "07/25" at bounding box center [94, 386] width 63 height 35
click at [62, 483] on span "-9,145" at bounding box center [56, 480] width 37 height 18
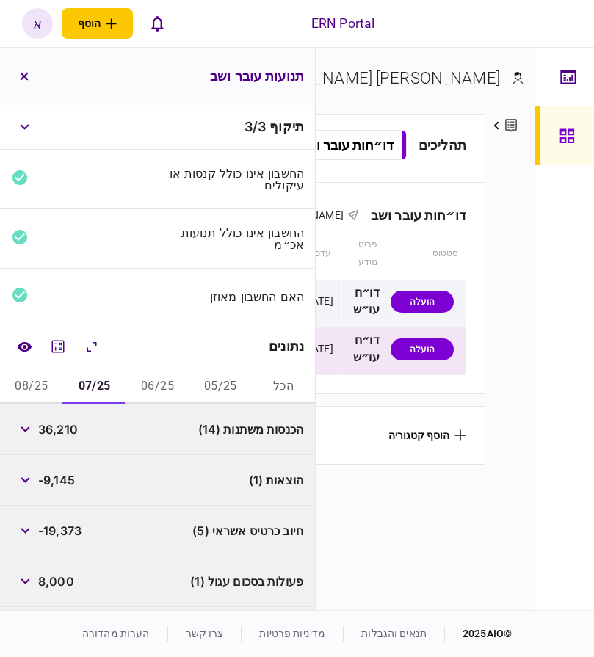
click at [62, 483] on span "-9,145" at bounding box center [56, 480] width 37 height 18
copy span "9,145"
click at [41, 383] on button "08/25" at bounding box center [31, 386] width 63 height 35
